Goal: Find contact information: Find contact information

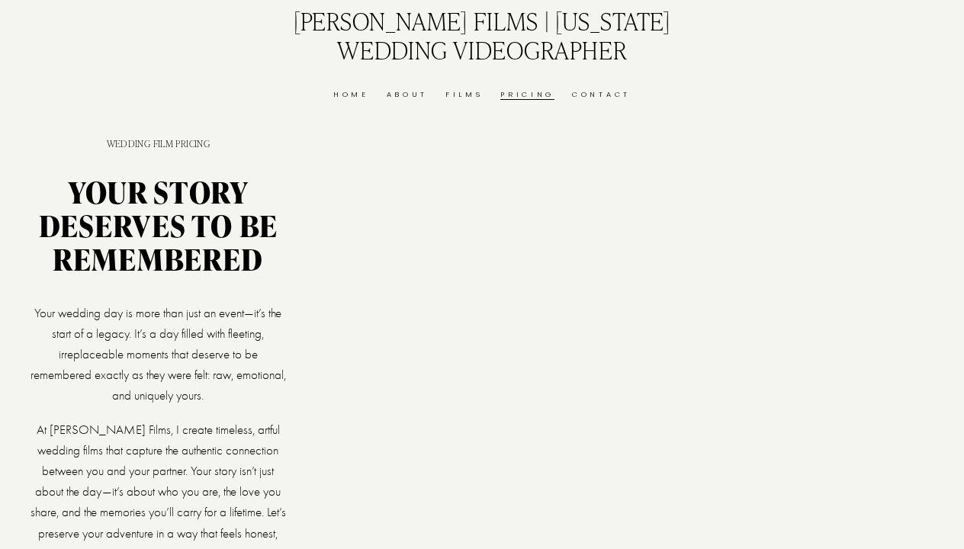
click at [416, 95] on link "About" at bounding box center [408, 94] width 42 height 13
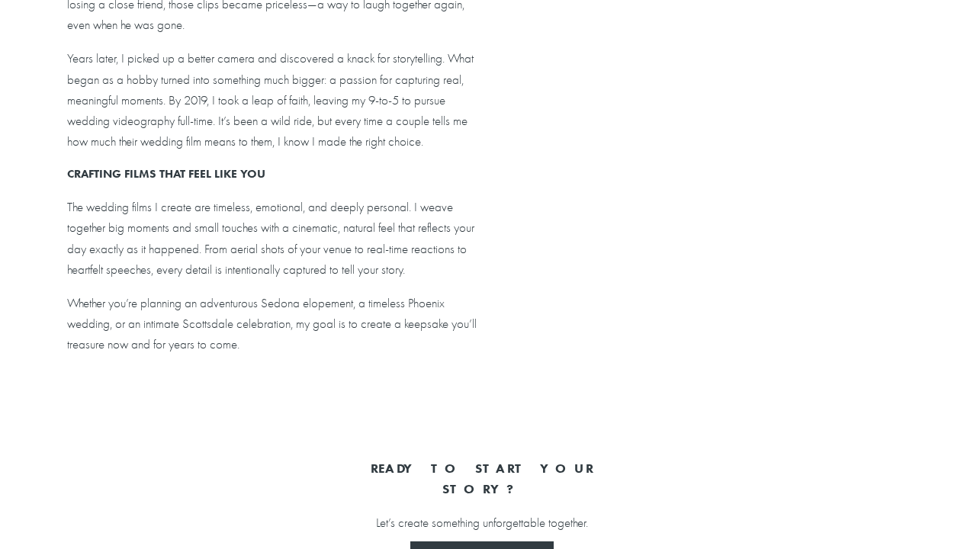
scroll to position [1111, 0]
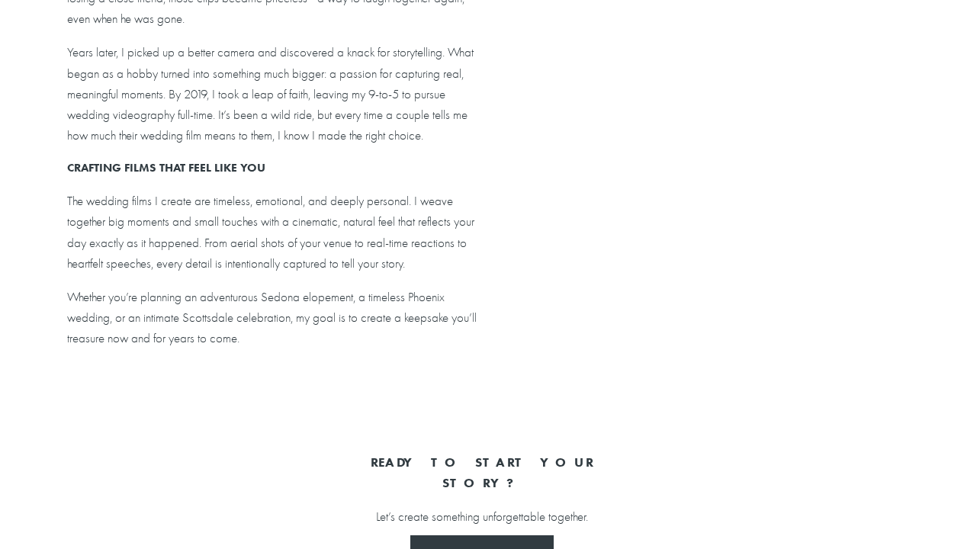
click at [774, 283] on div at bounding box center [611, 93] width 706 height 397
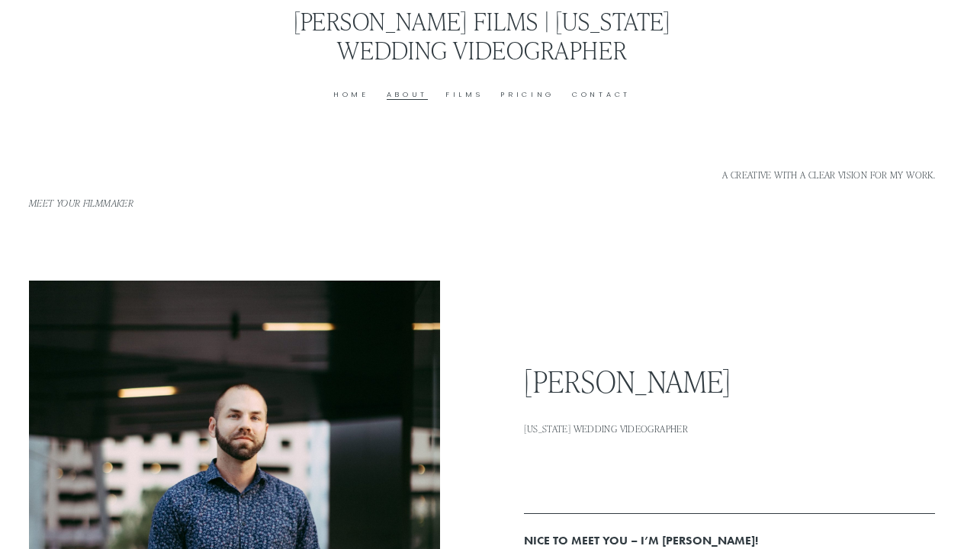
scroll to position [0, 0]
click at [586, 101] on div "Skip to Content J Nelson Films | Arizona Wedding Videographer Home About Films …" at bounding box center [482, 53] width 964 height 106
click at [590, 101] on div "Skip to Content J Nelson Films | Arizona Wedding Videographer Home About Films …" at bounding box center [482, 53] width 964 height 106
click at [590, 88] on link "Contact" at bounding box center [601, 94] width 59 height 13
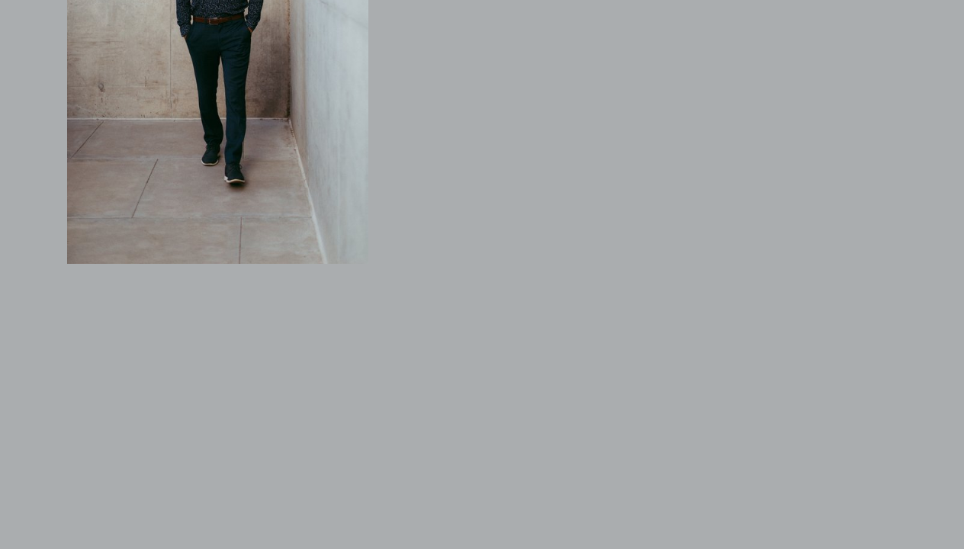
scroll to position [1195, 0]
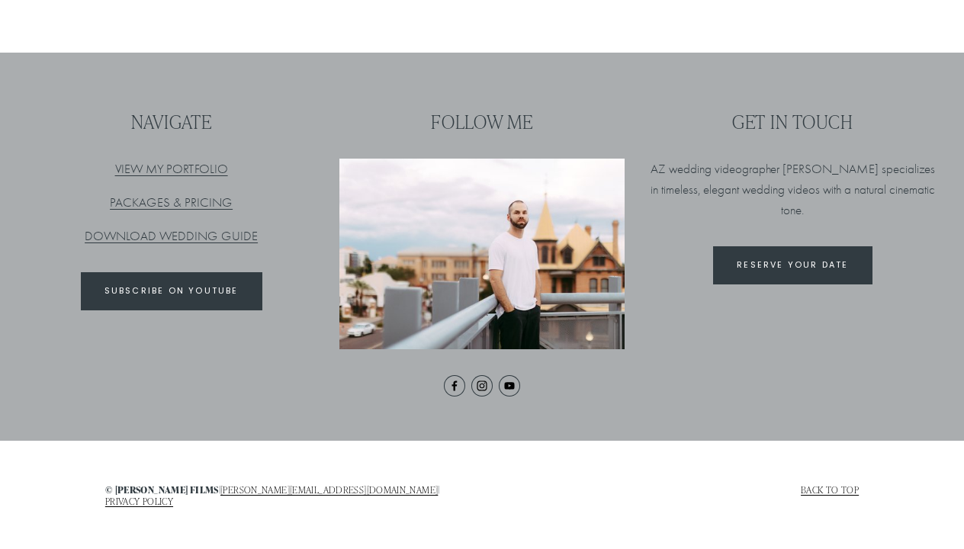
scroll to position [1289, 0]
click at [191, 198] on link "PACKAGES & PRICING" at bounding box center [171, 203] width 123 height 14
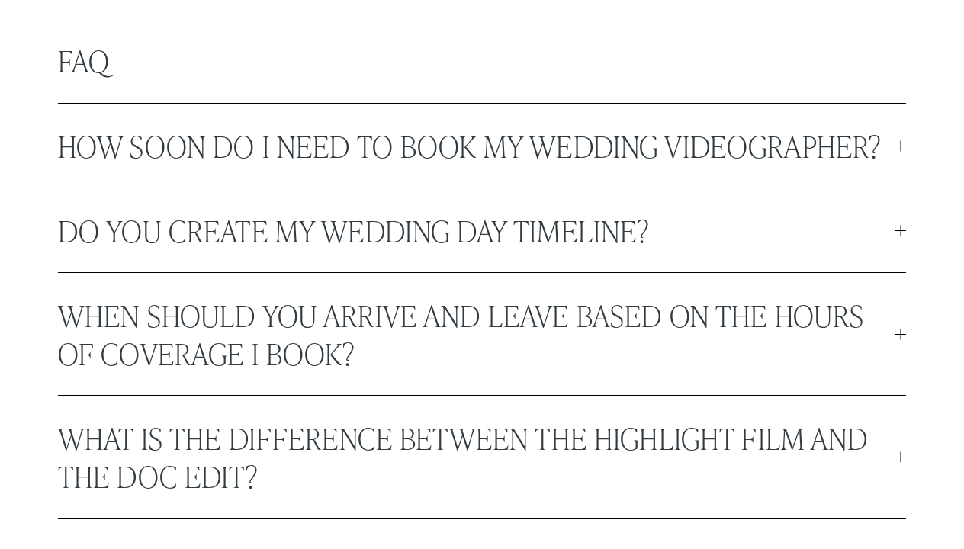
scroll to position [4000, 0]
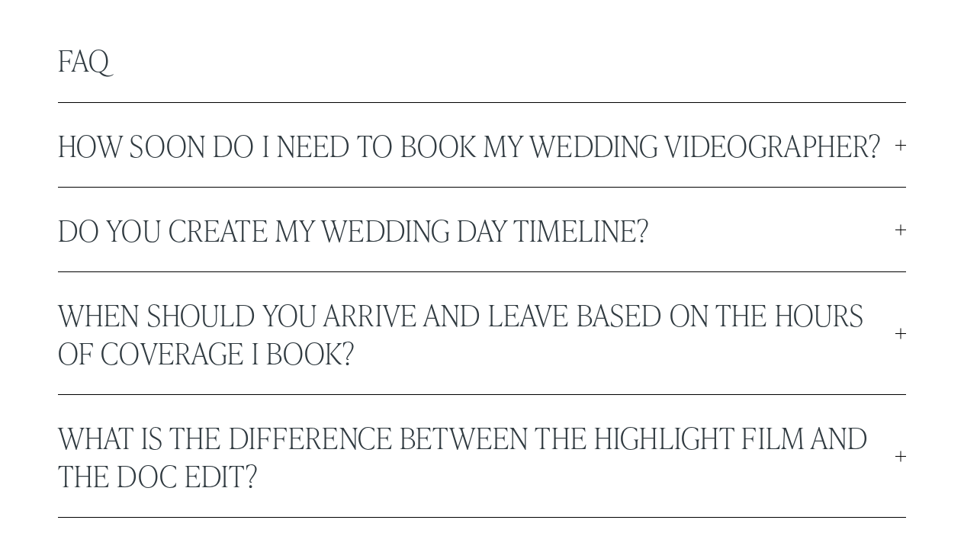
click at [477, 249] on span "Do you create my wedding day timeline?" at bounding box center [476, 230] width 837 height 38
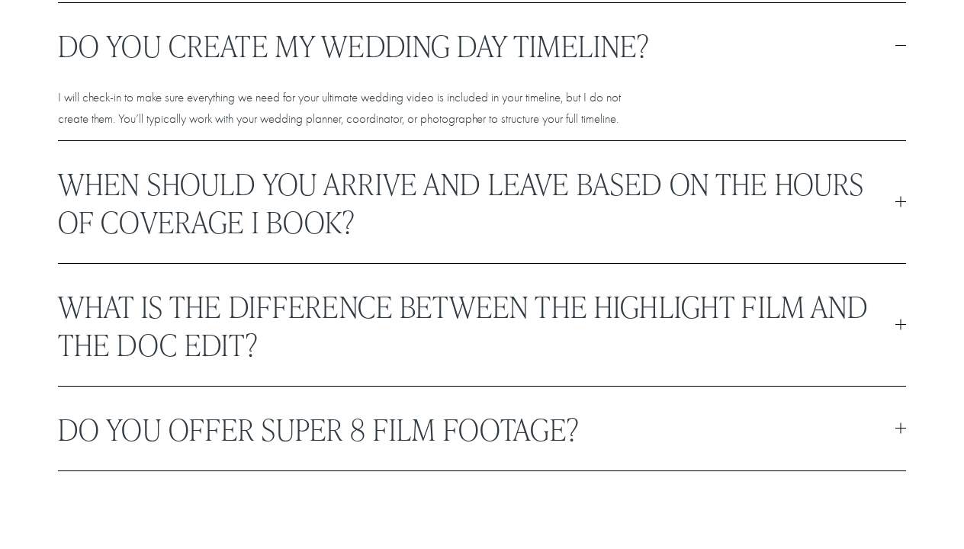
scroll to position [4184, 0]
click at [479, 240] on span "When should you arrive and leave based on the hours of coverage I book?" at bounding box center [476, 202] width 837 height 76
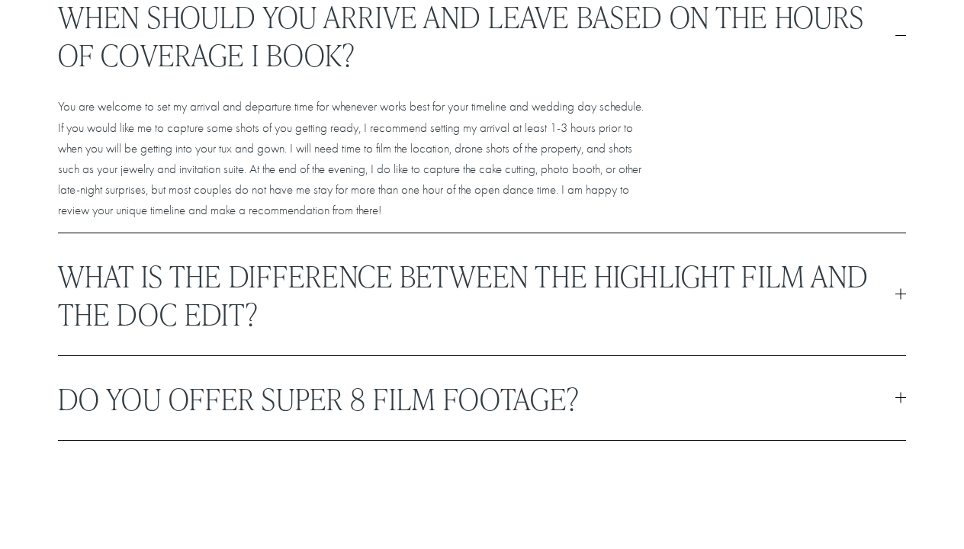
scroll to position [4302, 0]
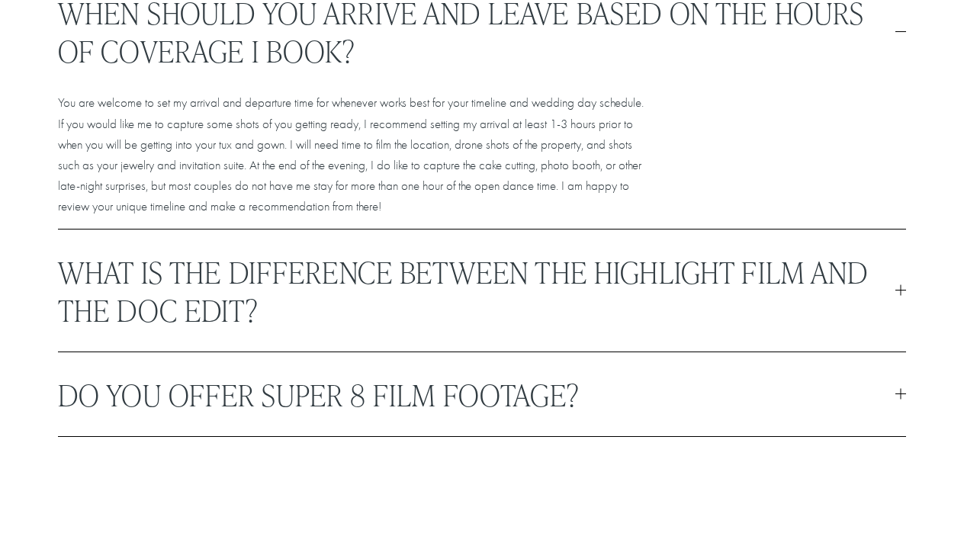
click at [517, 329] on span "What is the difference between the highlight film and the doc edit?" at bounding box center [476, 290] width 837 height 76
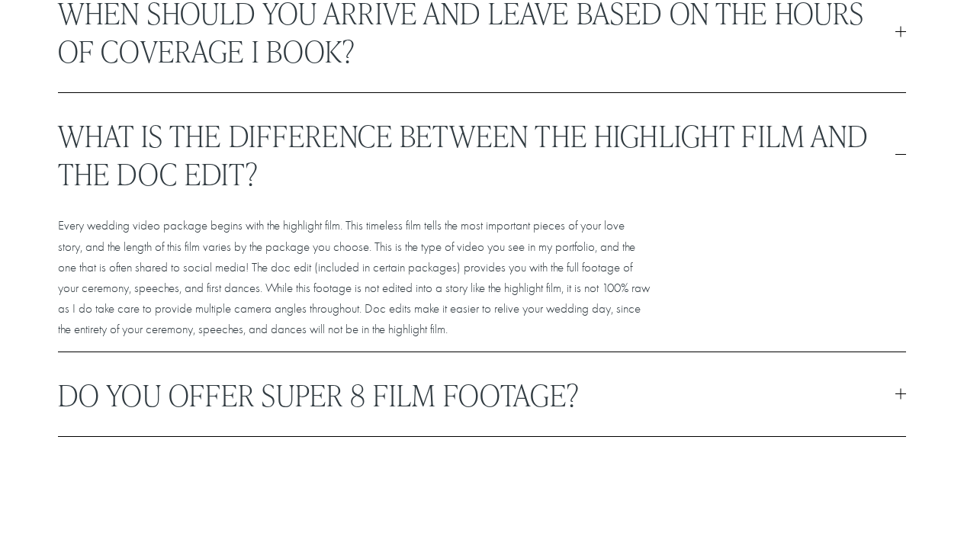
click at [501, 412] on span "Do you offer Super 8 film footage?" at bounding box center [476, 394] width 837 height 38
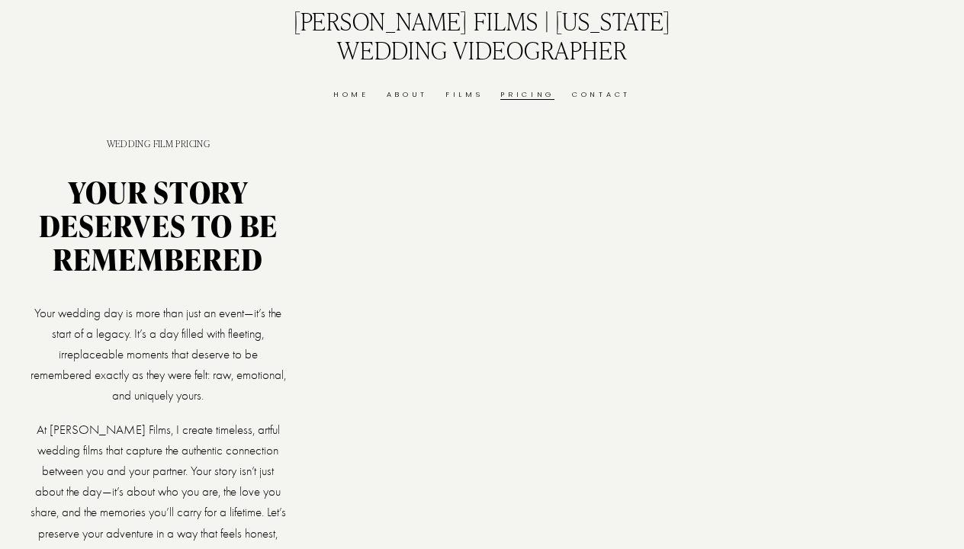
scroll to position [0, 0]
click at [603, 94] on link "Contact" at bounding box center [601, 94] width 59 height 13
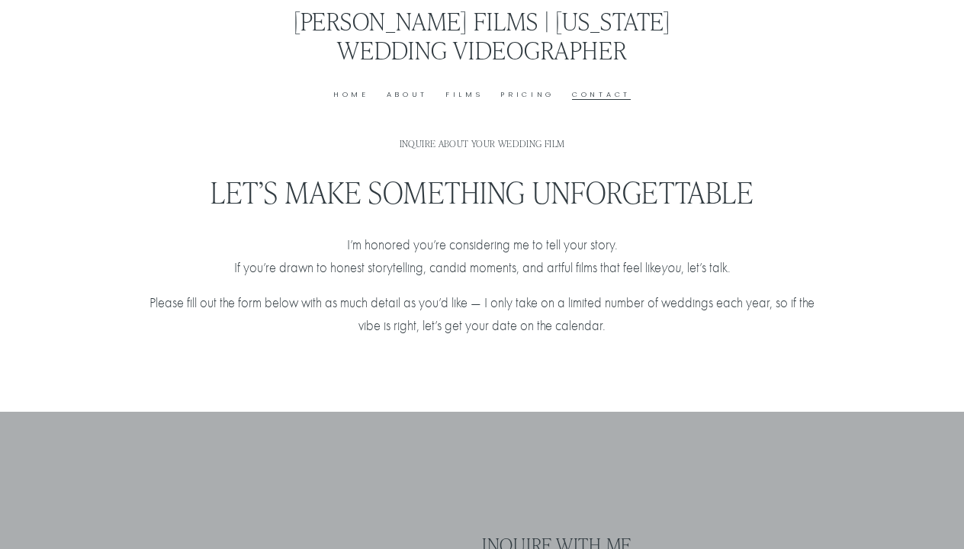
click at [356, 89] on link "Home" at bounding box center [351, 94] width 36 height 13
